Goal: Task Accomplishment & Management: Use online tool/utility

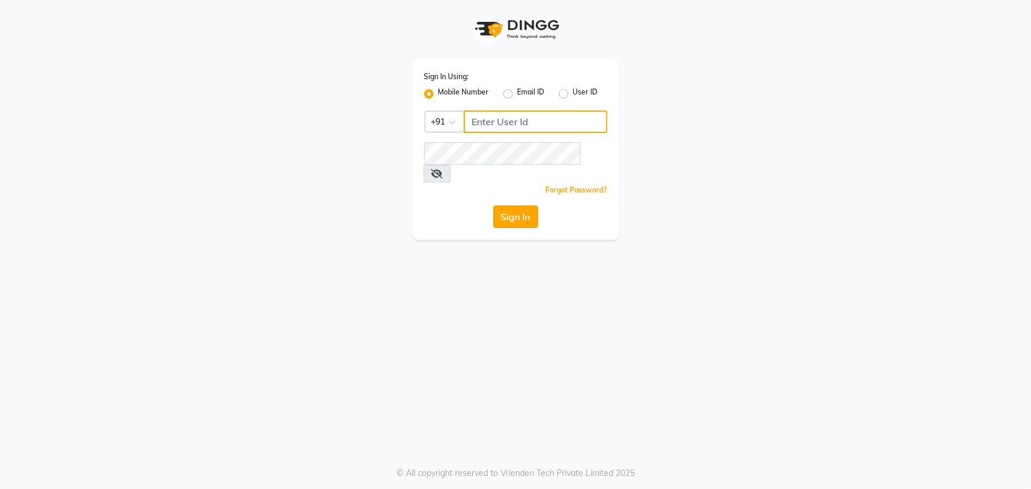
type input "7097097977"
click at [512, 206] on button "Sign In" at bounding box center [516, 217] width 45 height 22
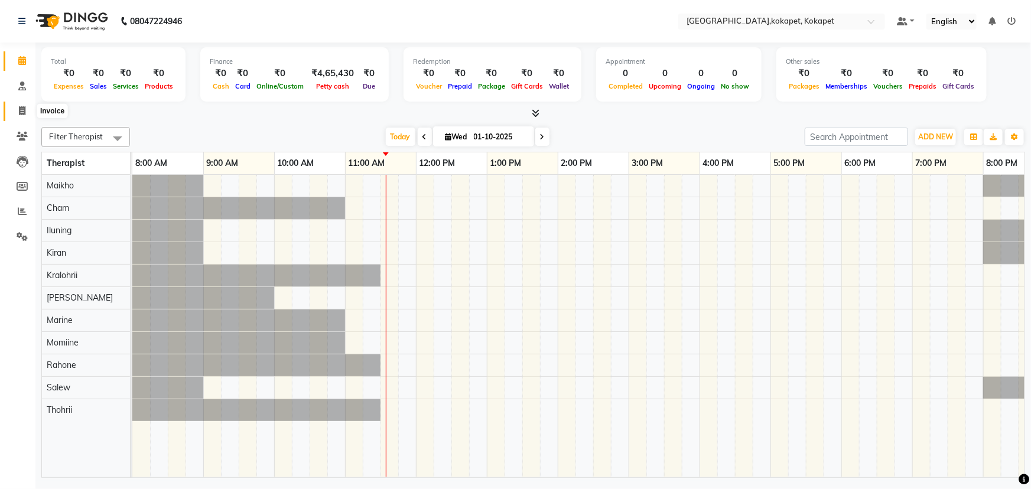
drag, startPoint x: 14, startPoint y: 114, endPoint x: 24, endPoint y: 112, distance: 10.3
click at [14, 114] on span at bounding box center [22, 112] width 21 height 14
select select "5849"
select select "service"
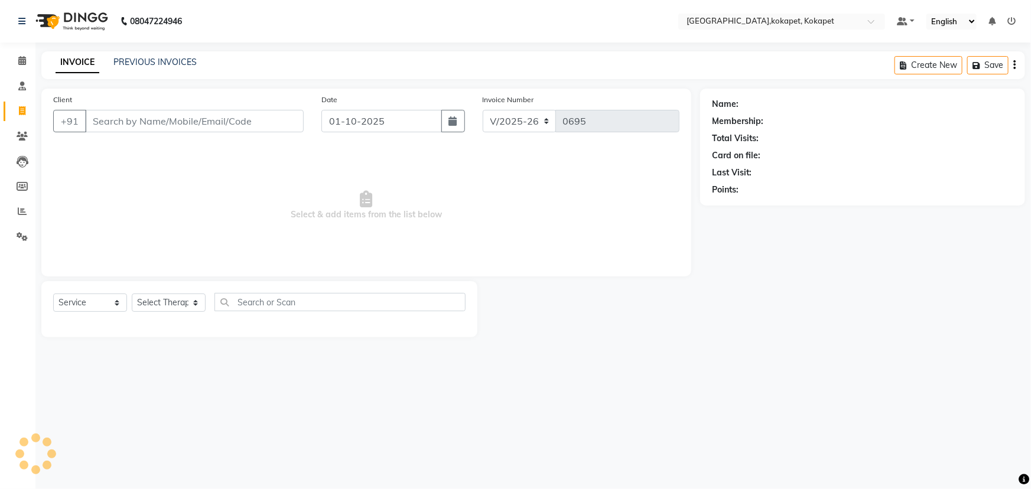
click at [24, 112] on icon at bounding box center [22, 110] width 7 height 9
select select "5849"
select select "service"
click at [138, 311] on select "Select Therapist [PERSON_NAME] Keerthi Kiran Kralohrii [PERSON_NAME] Marine Moh…" at bounding box center [169, 303] width 74 height 18
click at [89, 307] on select "Select Service Product Membership Package Voucher Prepaid Gift Card" at bounding box center [90, 303] width 74 height 18
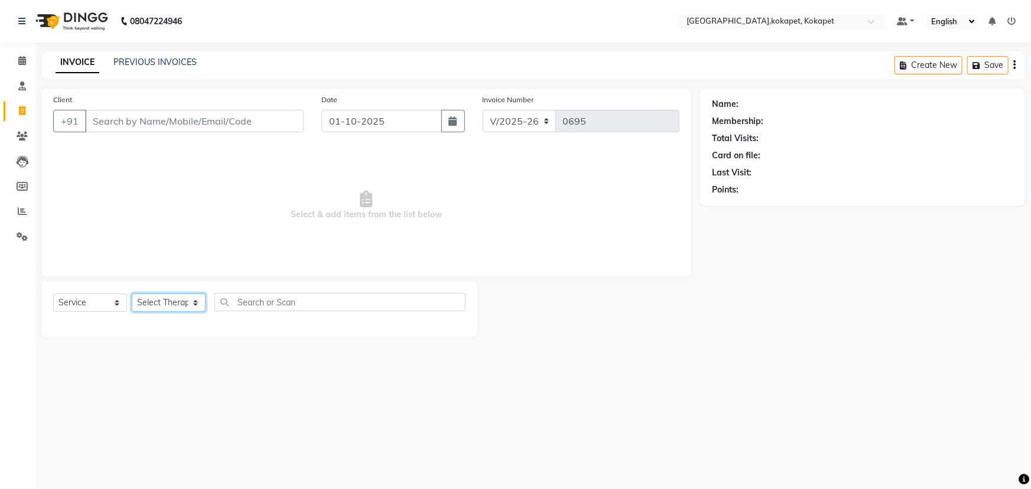
click at [154, 300] on select "Select Therapist [PERSON_NAME] Keerthi Kiran Kralohrii [PERSON_NAME] Marine Moh…" at bounding box center [169, 303] width 74 height 18
select select "40929"
click at [132, 294] on select "Select Therapist [PERSON_NAME] Keerthi Kiran Kralohrii [PERSON_NAME] Marine Moh…" at bounding box center [169, 303] width 74 height 18
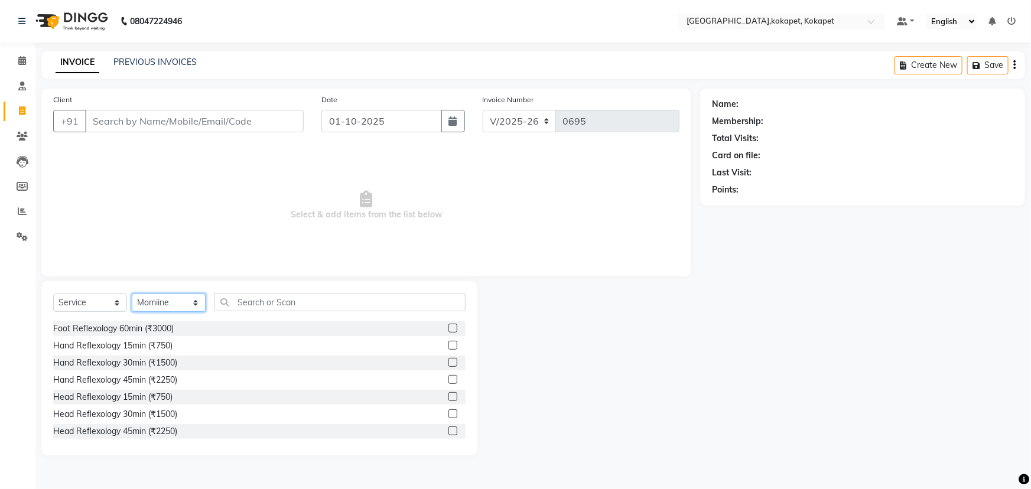
scroll to position [107, 0]
click at [449, 410] on label at bounding box center [453, 409] width 9 height 9
click at [449, 410] on input "checkbox" at bounding box center [453, 410] width 8 height 8
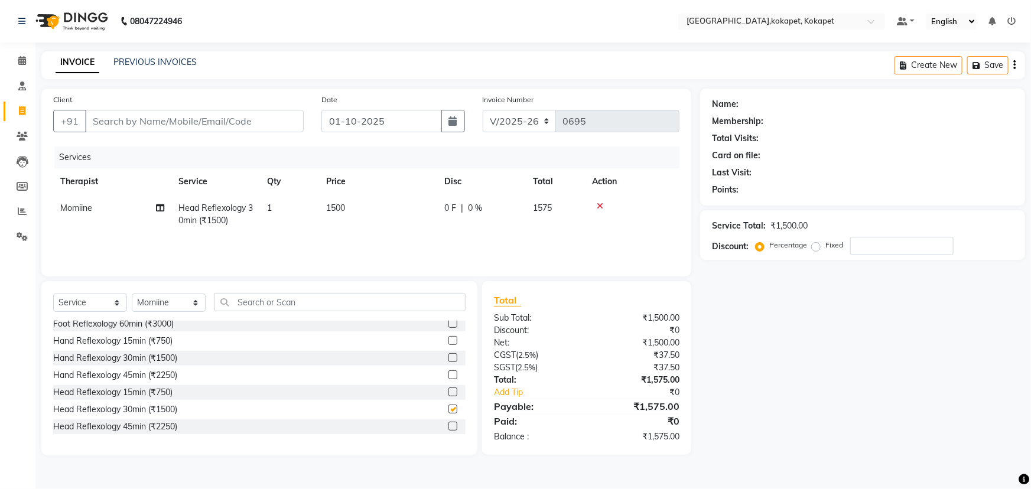
checkbox input "false"
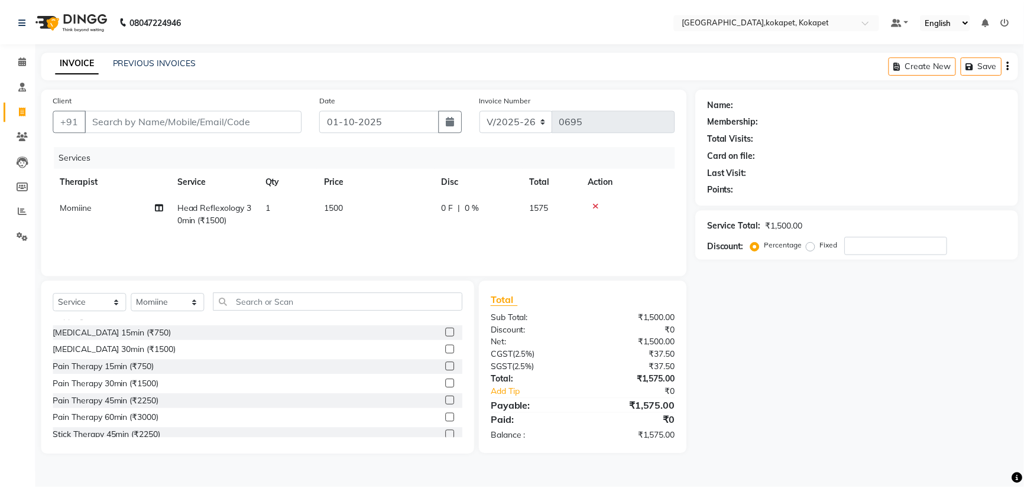
scroll to position [430, 0]
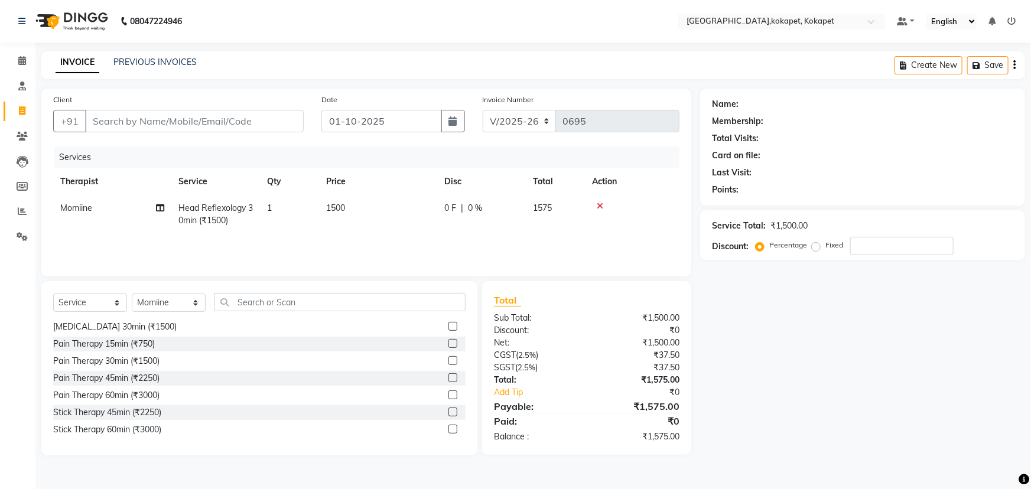
click at [165, 361] on div "Pain Therapy 30min (₹1500)" at bounding box center [259, 361] width 413 height 15
click at [449, 359] on label at bounding box center [453, 360] width 9 height 9
click at [449, 359] on input "checkbox" at bounding box center [453, 362] width 8 height 8
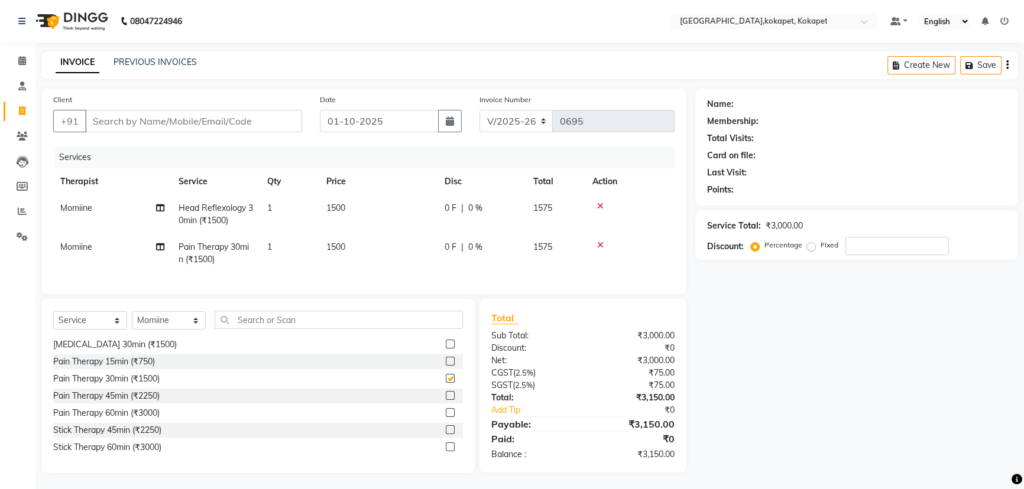
checkbox input "false"
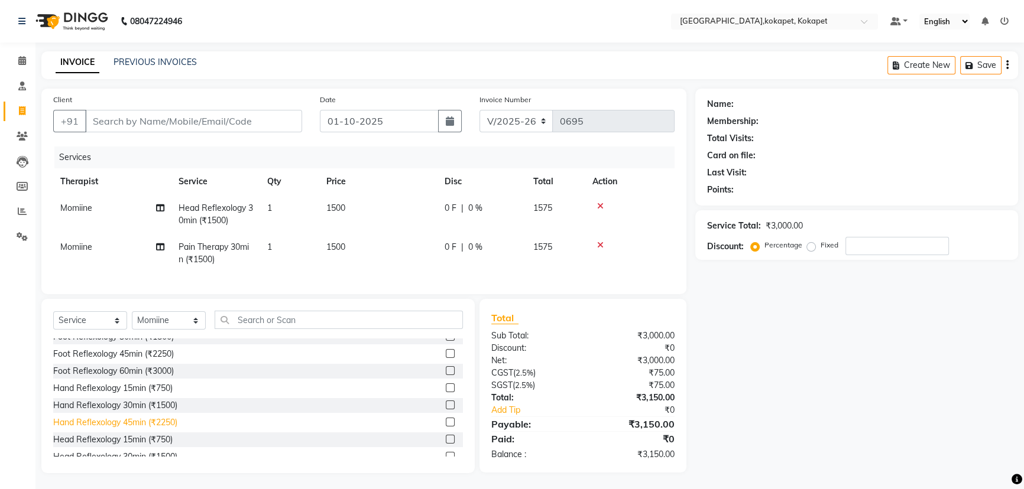
scroll to position [53, 0]
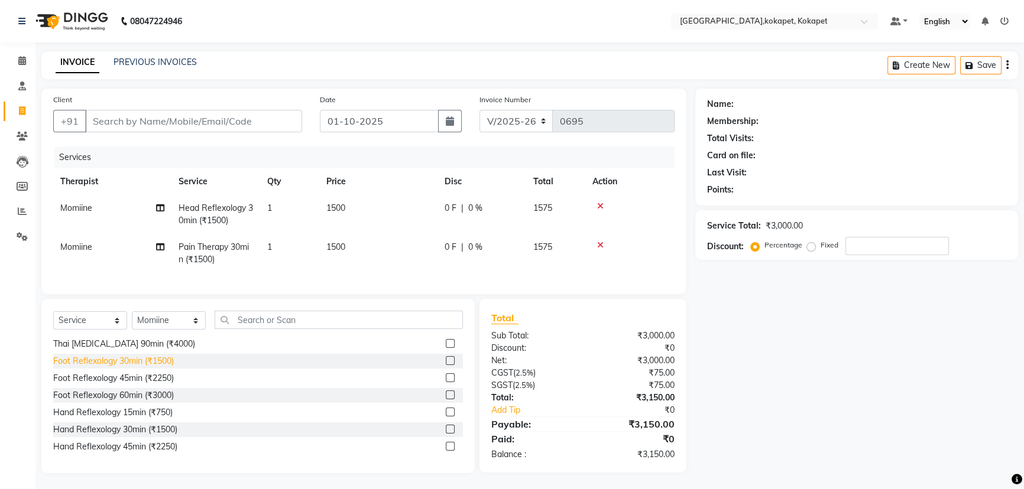
click at [169, 366] on div "Foot Reflexology 30min (₹1500)" at bounding box center [113, 361] width 121 height 12
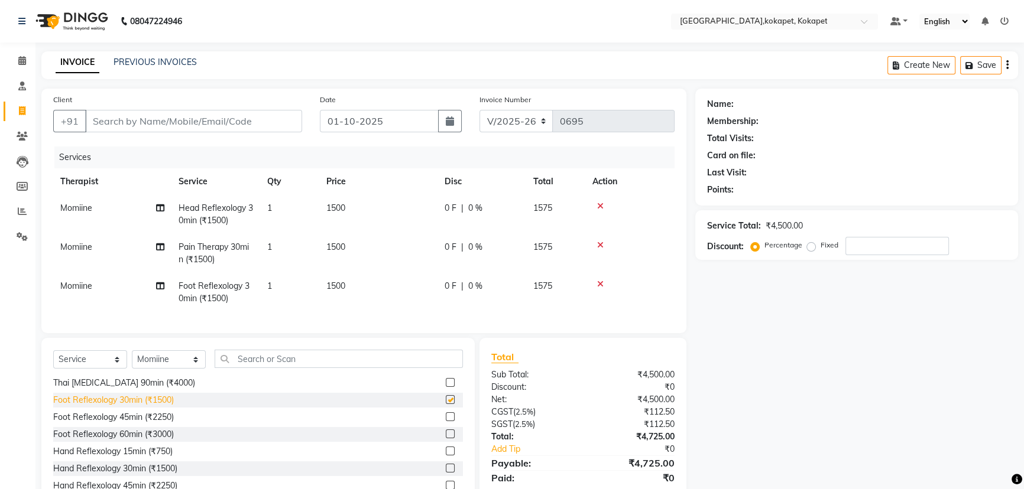
checkbox input "false"
click at [176, 369] on select "Select Therapist [PERSON_NAME] Keerthi Kiran Kralohrii [PERSON_NAME] Marine Moh…" at bounding box center [169, 359] width 74 height 18
select select "90647"
click at [132, 359] on select "Select Therapist [PERSON_NAME] Keerthi Kiran Kralohrii [PERSON_NAME] Marine Moh…" at bounding box center [169, 359] width 74 height 18
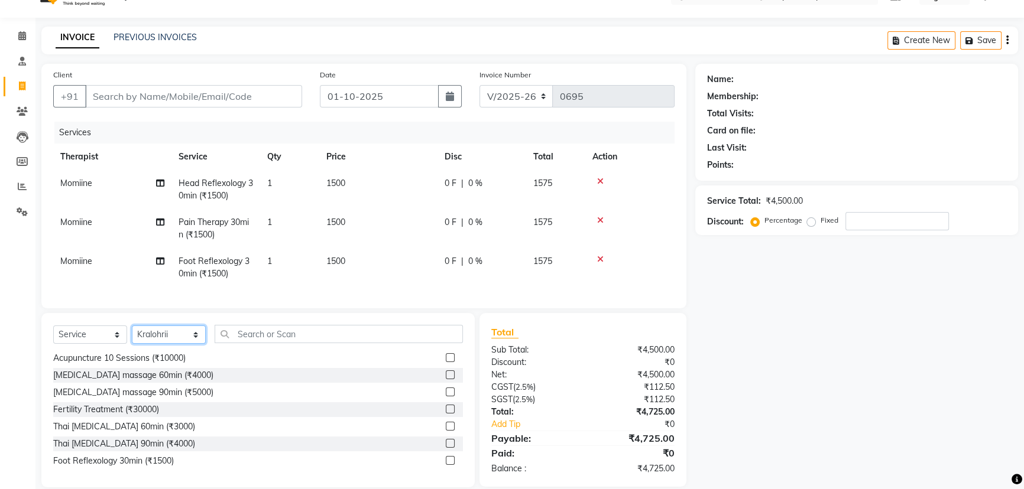
scroll to position [48, 0]
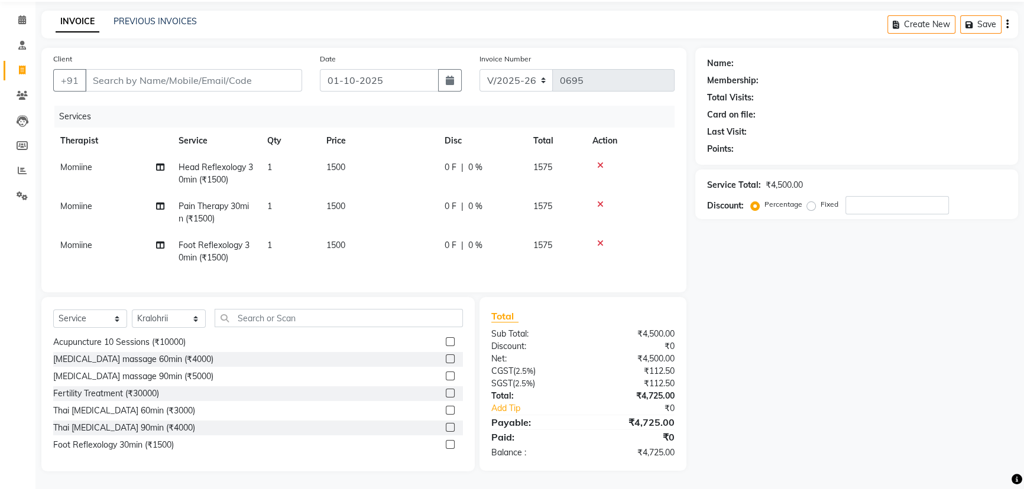
click at [152, 248] on td "Momiine" at bounding box center [112, 251] width 118 height 39
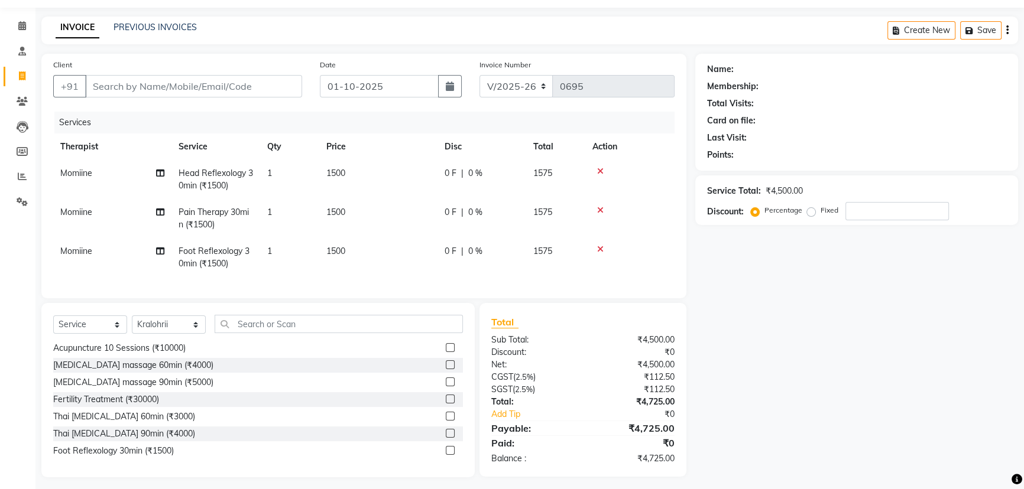
select select "40929"
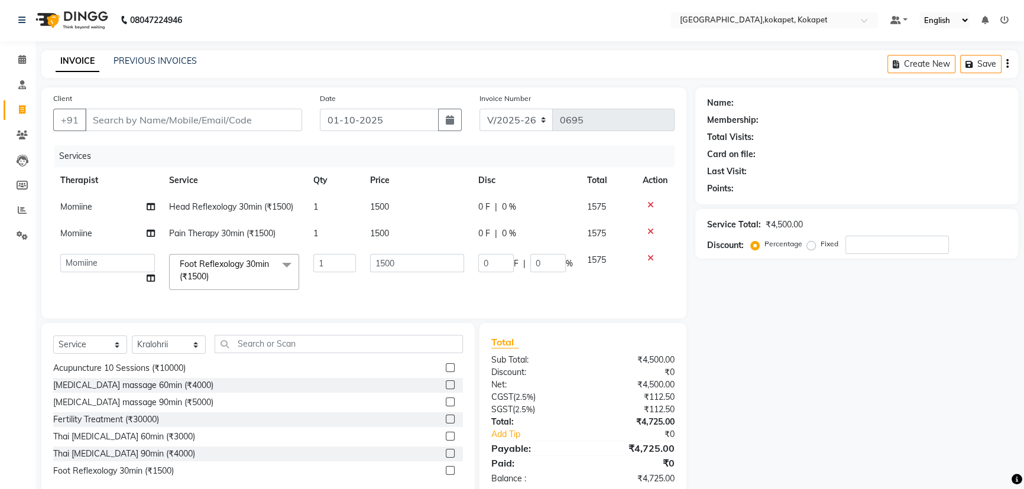
scroll to position [0, 0]
click at [136, 267] on select "Cham Iluning Keerthi Kiran Kralohrii [PERSON_NAME] Marine Mohit Momiine Rahone …" at bounding box center [107, 264] width 95 height 18
click at [60, 255] on select "Cham Iluning Keerthi Kiran Kralohrii [PERSON_NAME] Marine Mohit Momiine Rahone …" at bounding box center [107, 264] width 95 height 18
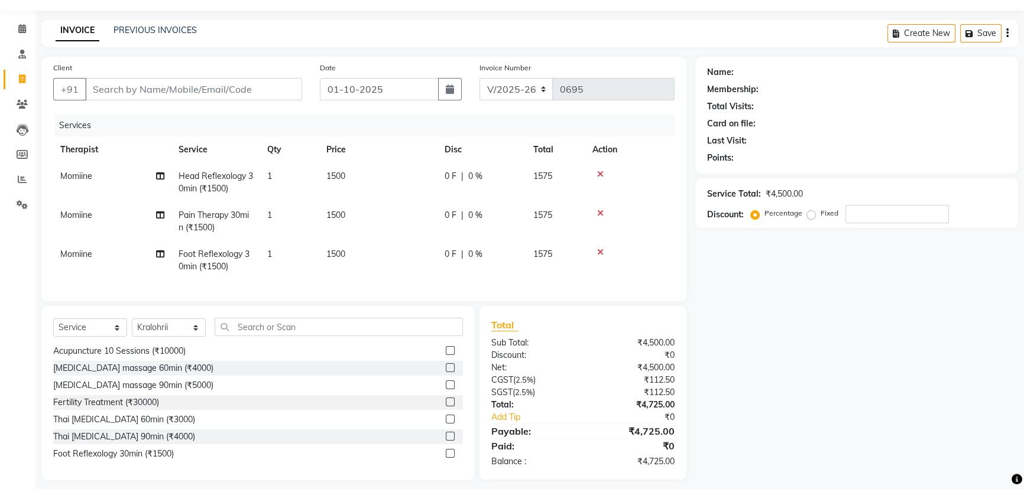
scroll to position [48, 0]
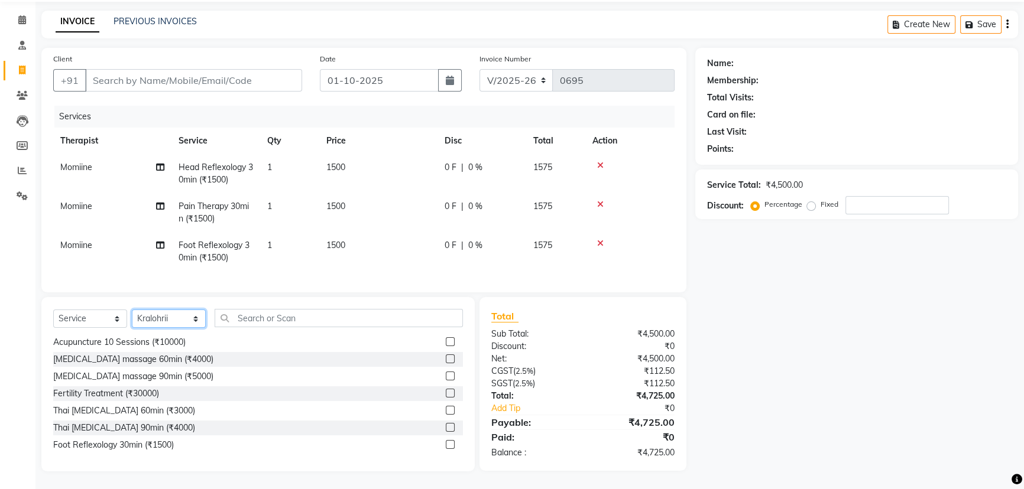
click at [157, 318] on select "Select Therapist [PERSON_NAME] Keerthi Kiran Kralohrii [PERSON_NAME] Marine Moh…" at bounding box center [169, 319] width 74 height 18
click at [132, 310] on select "Select Therapist [PERSON_NAME] Keerthi Kiran Kralohrii [PERSON_NAME] Marine Moh…" at bounding box center [169, 319] width 74 height 18
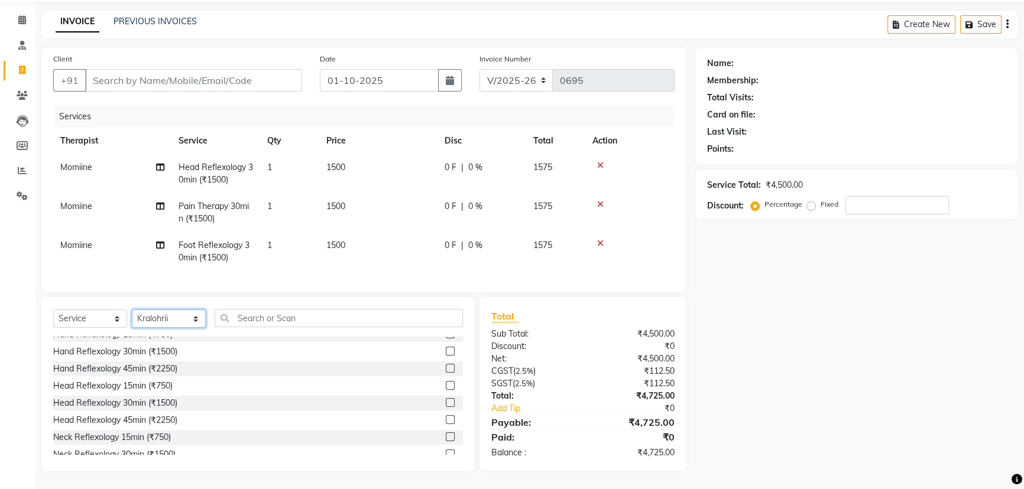
scroll to position [215, 0]
click at [155, 402] on div "Head Reflexology 30min (₹1500)" at bounding box center [115, 404] width 124 height 12
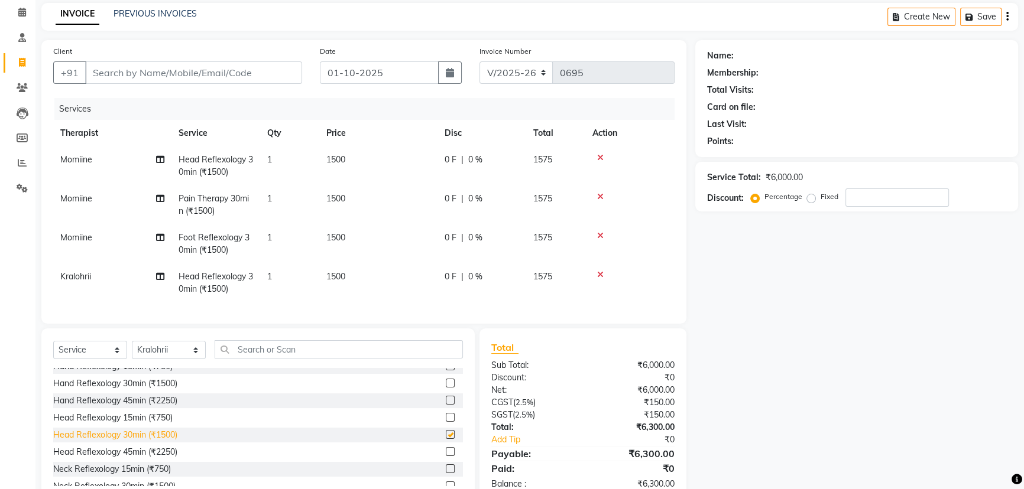
checkbox input "false"
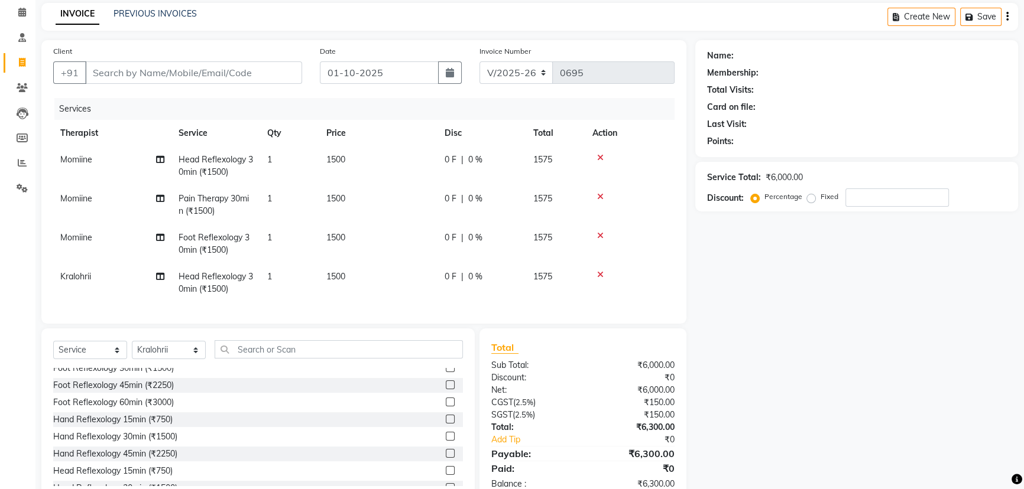
scroll to position [53, 0]
click at [599, 194] on icon at bounding box center [600, 197] width 7 height 8
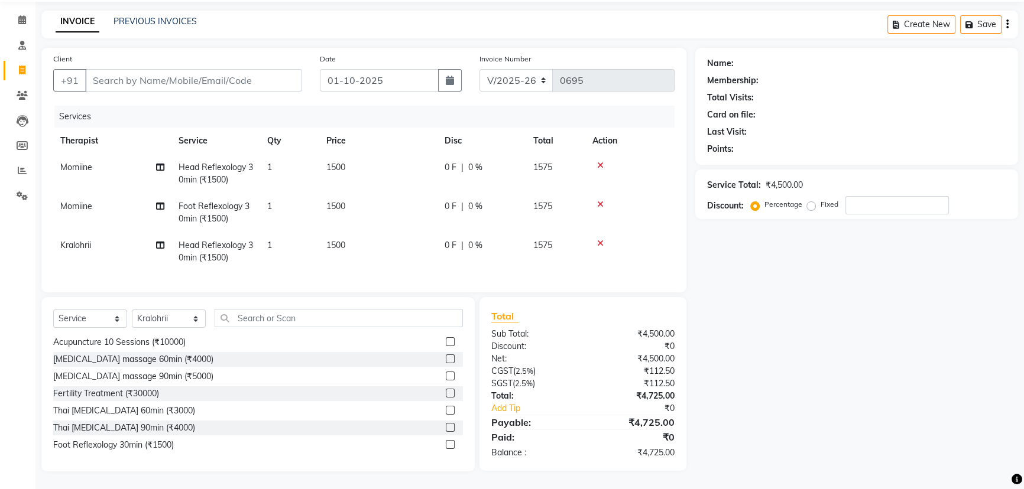
click at [599, 200] on icon at bounding box center [600, 204] width 7 height 8
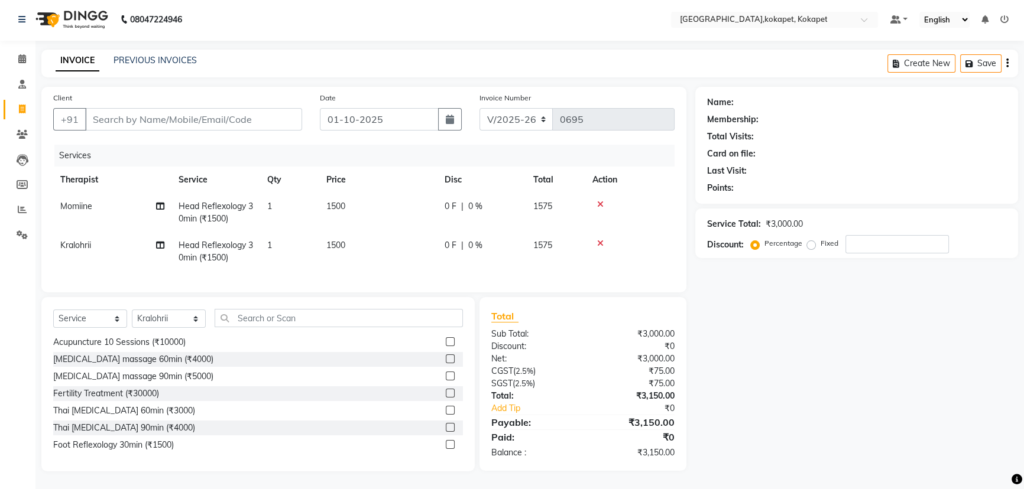
scroll to position [10, 0]
click at [158, 316] on select "Select Therapist [PERSON_NAME] Keerthi Kiran Kralohrii [PERSON_NAME] Marine Moh…" at bounding box center [169, 319] width 74 height 18
select select "40929"
click at [132, 310] on select "Select Therapist [PERSON_NAME] Keerthi Kiran Kralohrii [PERSON_NAME] Marine Moh…" at bounding box center [169, 319] width 74 height 18
click at [254, 319] on input "text" at bounding box center [339, 318] width 248 height 18
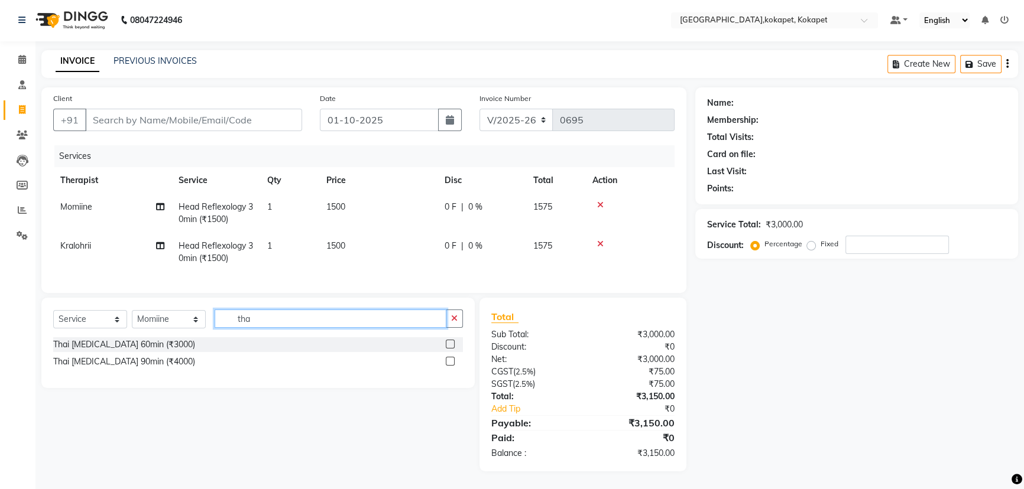
scroll to position [9, 0]
type input "tha"
click at [446, 343] on label at bounding box center [450, 344] width 9 height 9
click at [446, 343] on input "checkbox" at bounding box center [450, 345] width 8 height 8
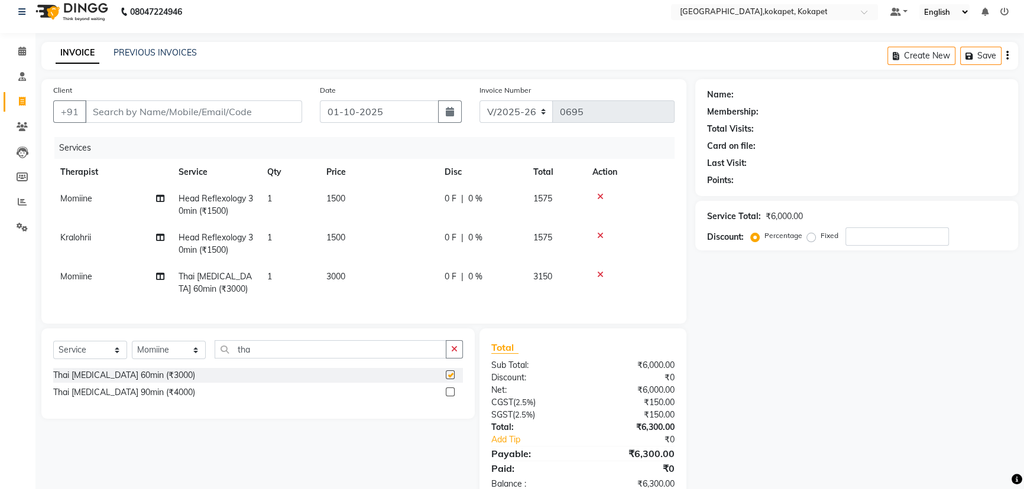
checkbox input "false"
click at [187, 354] on select "Select Therapist [PERSON_NAME] Keerthi Kiran Kralohrii [PERSON_NAME] Marine Moh…" at bounding box center [169, 350] width 74 height 18
select select "90649"
click at [132, 349] on select "Select Therapist [PERSON_NAME] Keerthi Kiran Kralohrii [PERSON_NAME] Marine Moh…" at bounding box center [169, 350] width 74 height 18
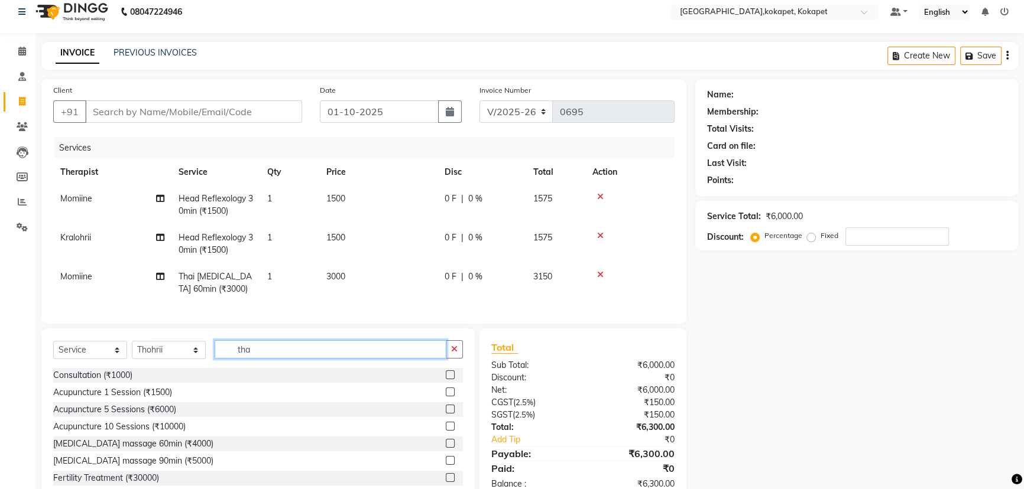
click at [274, 359] on input "tha" at bounding box center [331, 349] width 232 height 18
click at [459, 355] on button "button" at bounding box center [454, 349] width 17 height 18
click at [375, 359] on input "text" at bounding box center [339, 349] width 248 height 18
type input "pain"
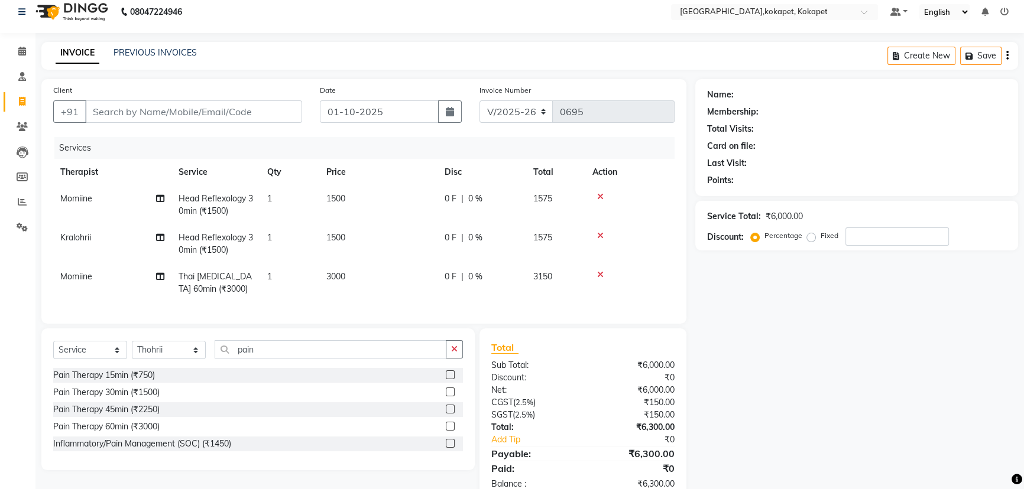
click at [450, 397] on label at bounding box center [450, 392] width 9 height 9
click at [450, 397] on input "checkbox" at bounding box center [450, 393] width 8 height 8
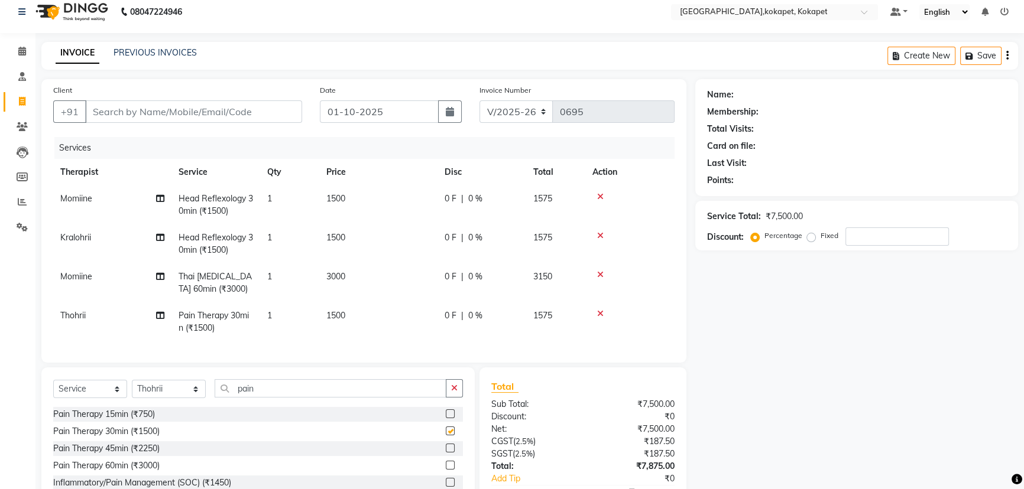
checkbox input "false"
click at [151, 112] on input "Client" at bounding box center [193, 111] width 217 height 22
